Goal: Information Seeking & Learning: Learn about a topic

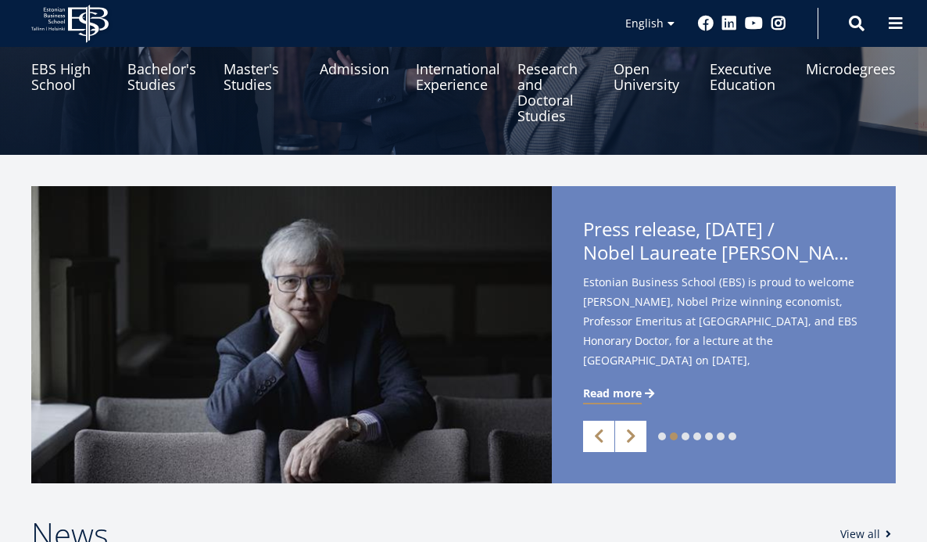
scroll to position [227, 0]
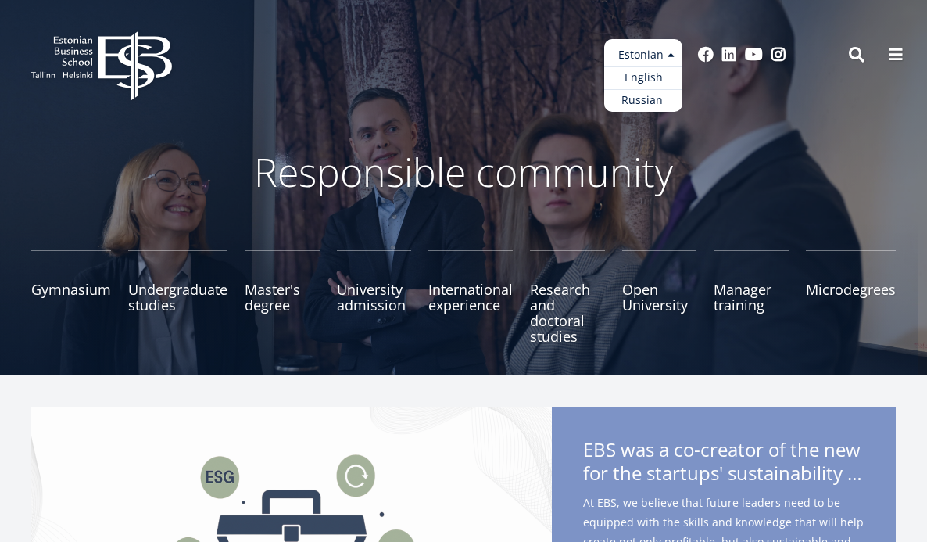
click at [649, 48] on ul "Estonian English Russian" at bounding box center [643, 75] width 78 height 73
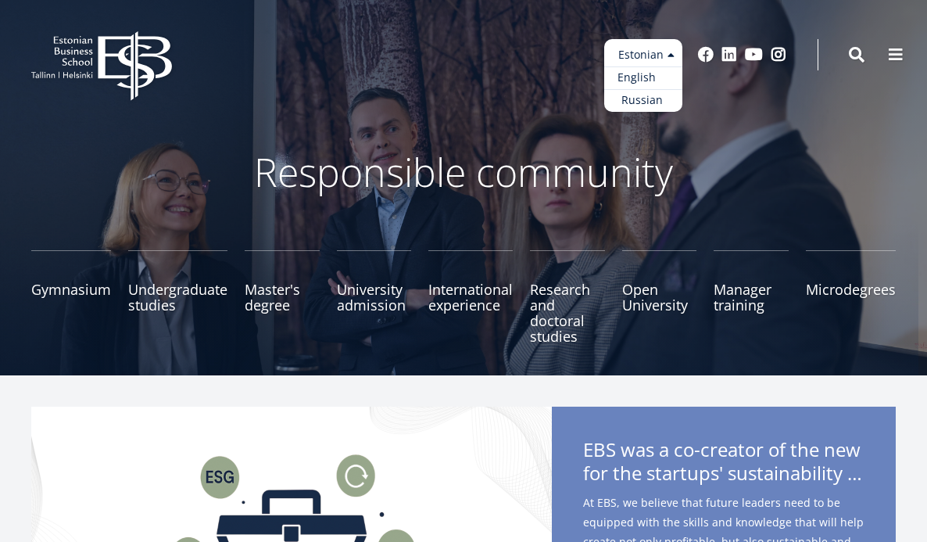
click at [645, 77] on font "English" at bounding box center [637, 77] width 38 height 15
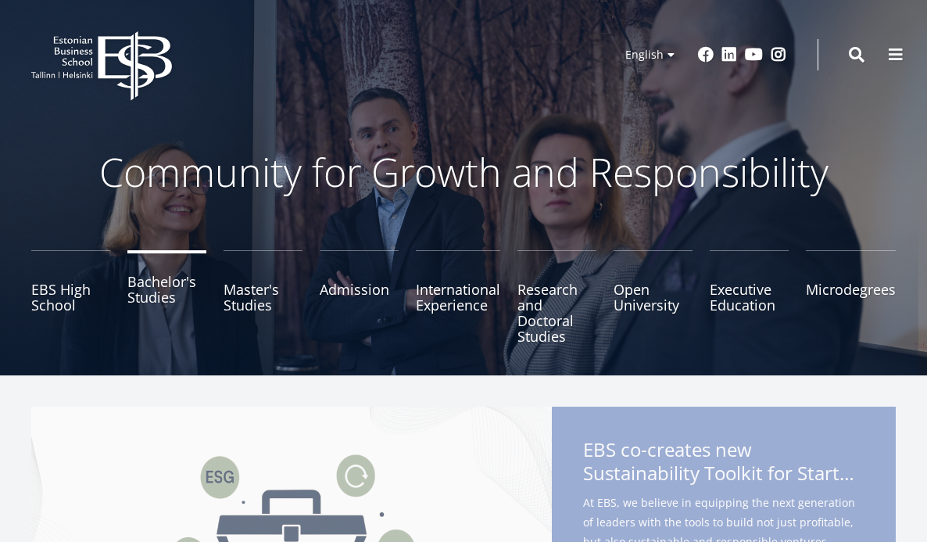
click at [158, 297] on link "Bachelor's Studies" at bounding box center [166, 297] width 79 height 94
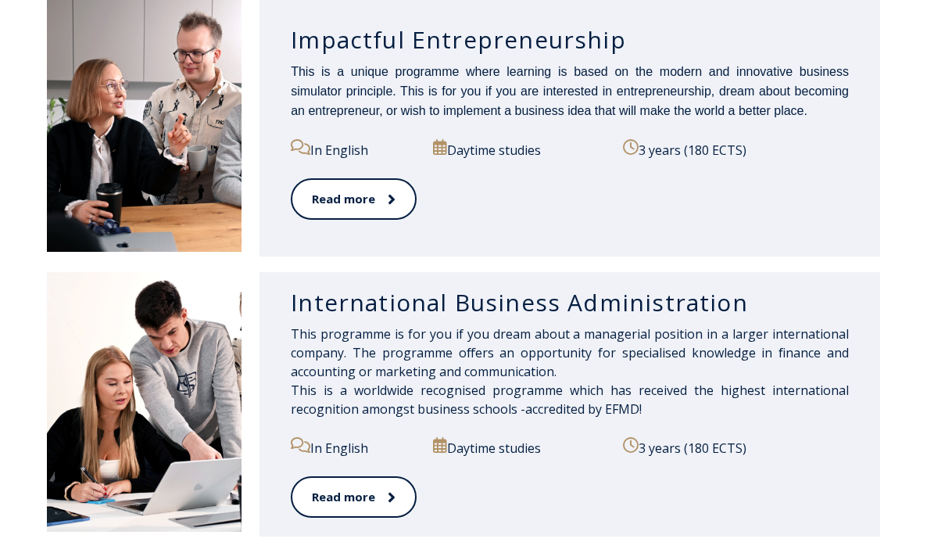
scroll to position [868, 0]
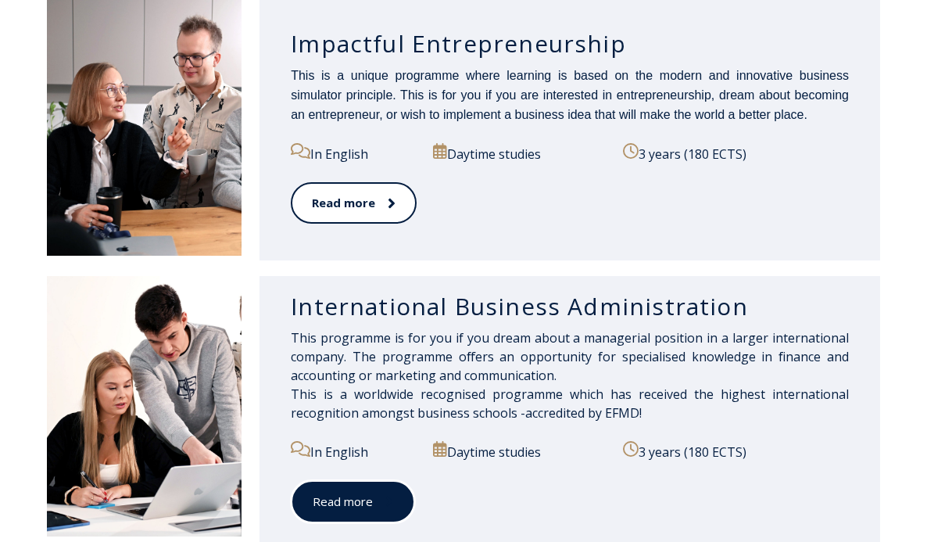
click at [358, 489] on link "Read more" at bounding box center [353, 501] width 124 height 43
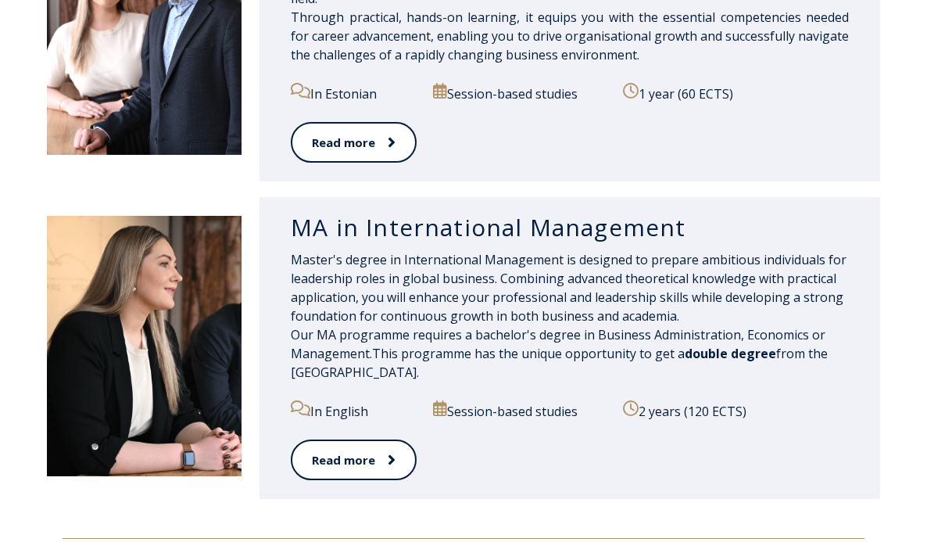
scroll to position [1594, 0]
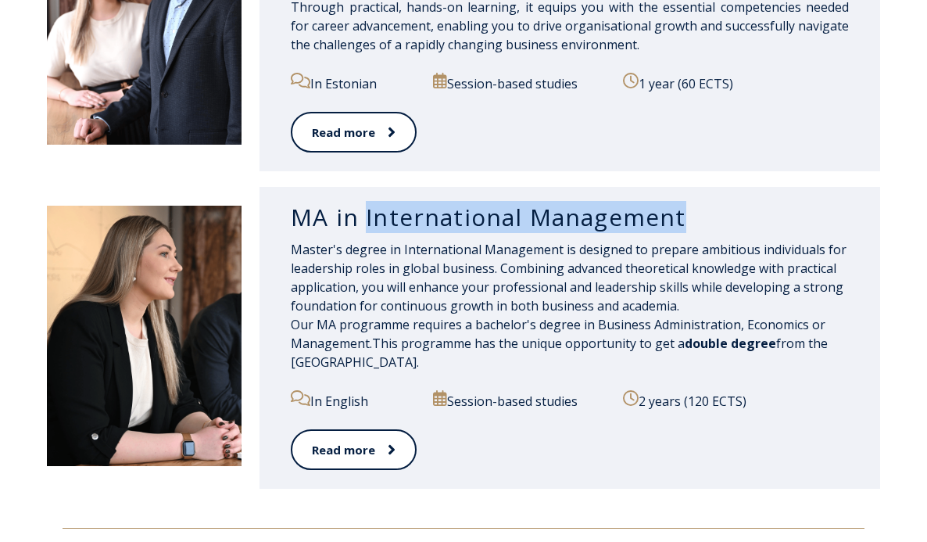
drag, startPoint x: 366, startPoint y: 216, endPoint x: 684, endPoint y: 224, distance: 318.3
click at [684, 224] on h3 "MA in International Management" at bounding box center [570, 217] width 558 height 30
copy h3 "International Management"
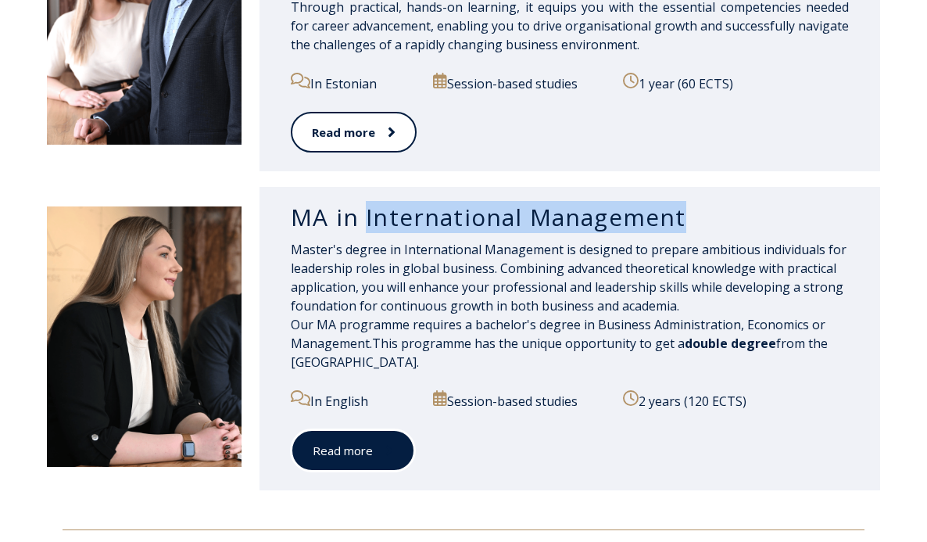
click at [347, 456] on link "Read more" at bounding box center [353, 450] width 124 height 43
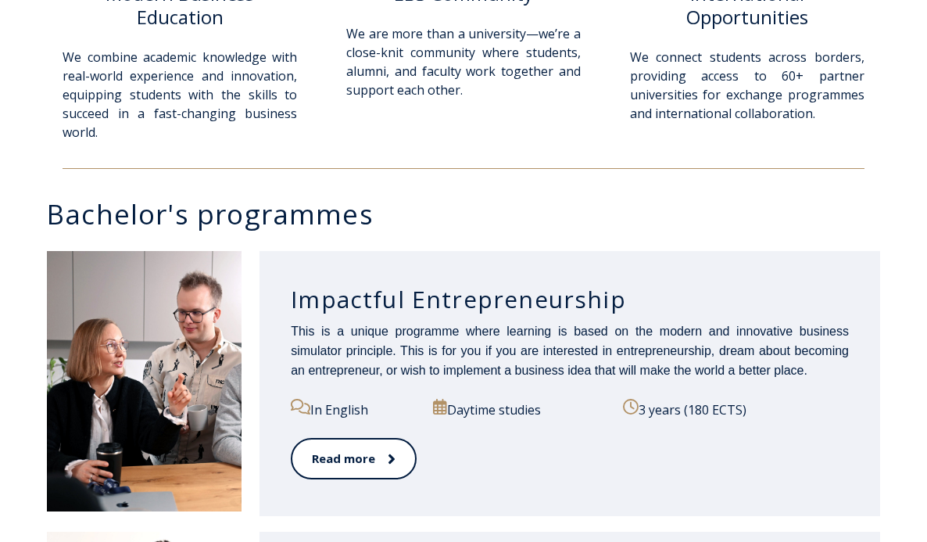
scroll to position [613, 0]
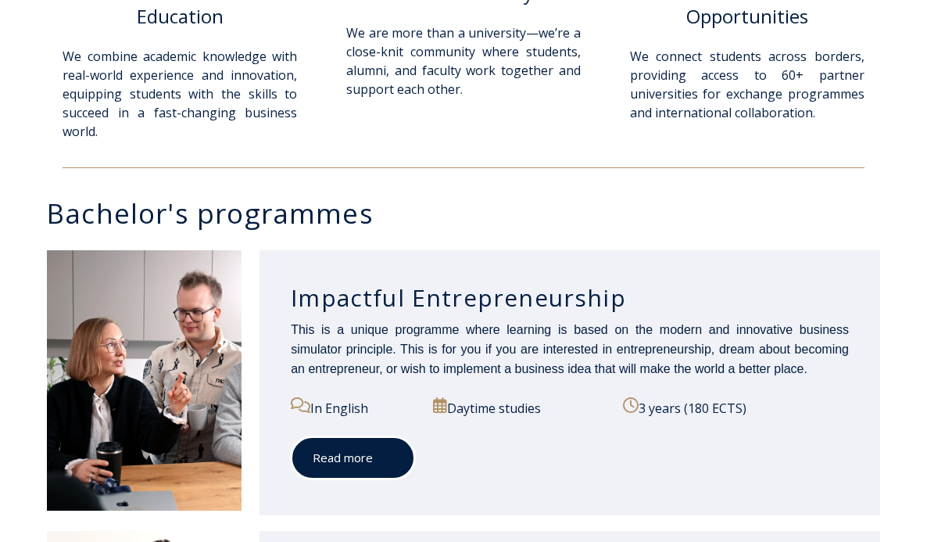
click at [349, 444] on link "Read more" at bounding box center [353, 457] width 124 height 43
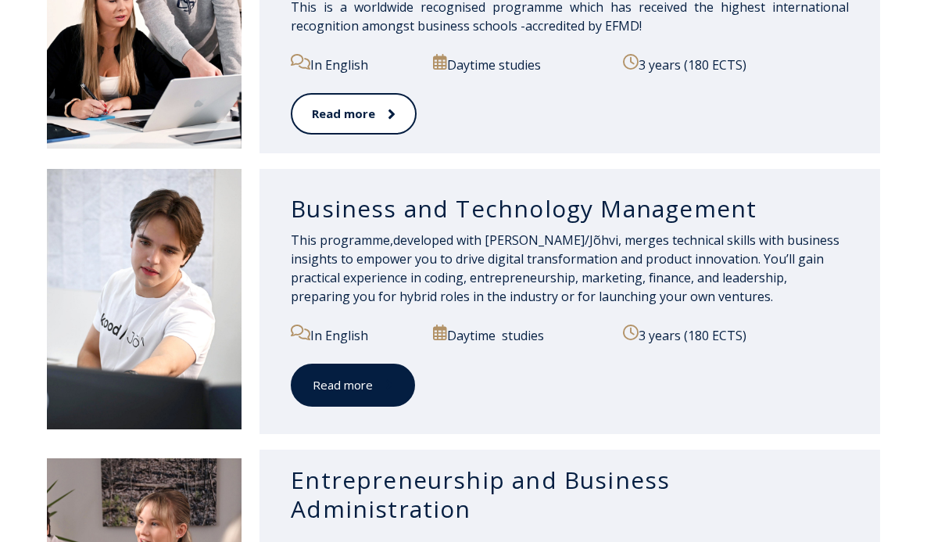
scroll to position [1071, 0]
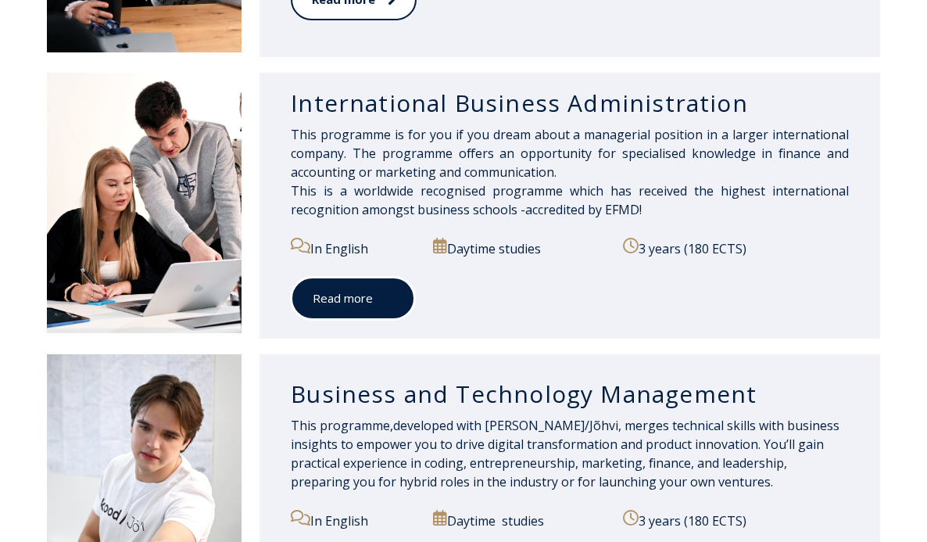
click at [325, 288] on link "Read more" at bounding box center [353, 298] width 124 height 43
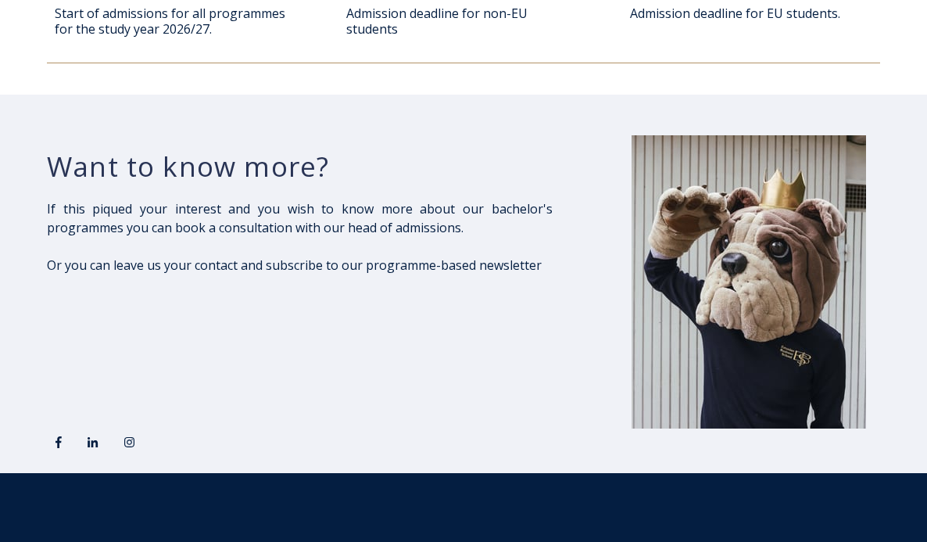
scroll to position [2149, 0]
